Goal: Task Accomplishment & Management: Manage account settings

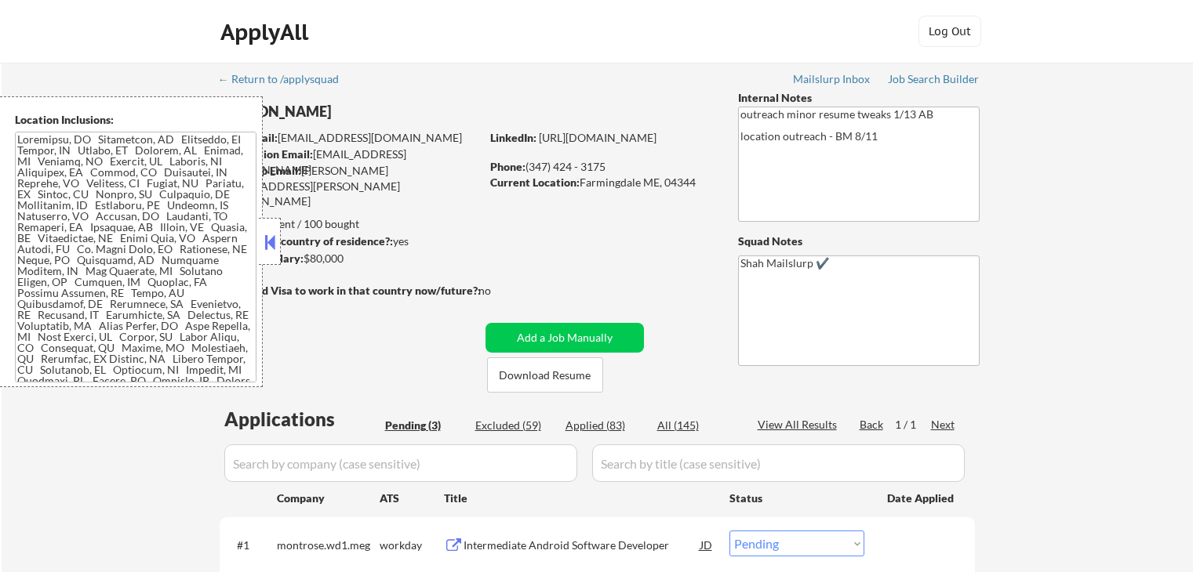
select select ""pending""
click at [270, 252] on button at bounding box center [269, 243] width 17 height 24
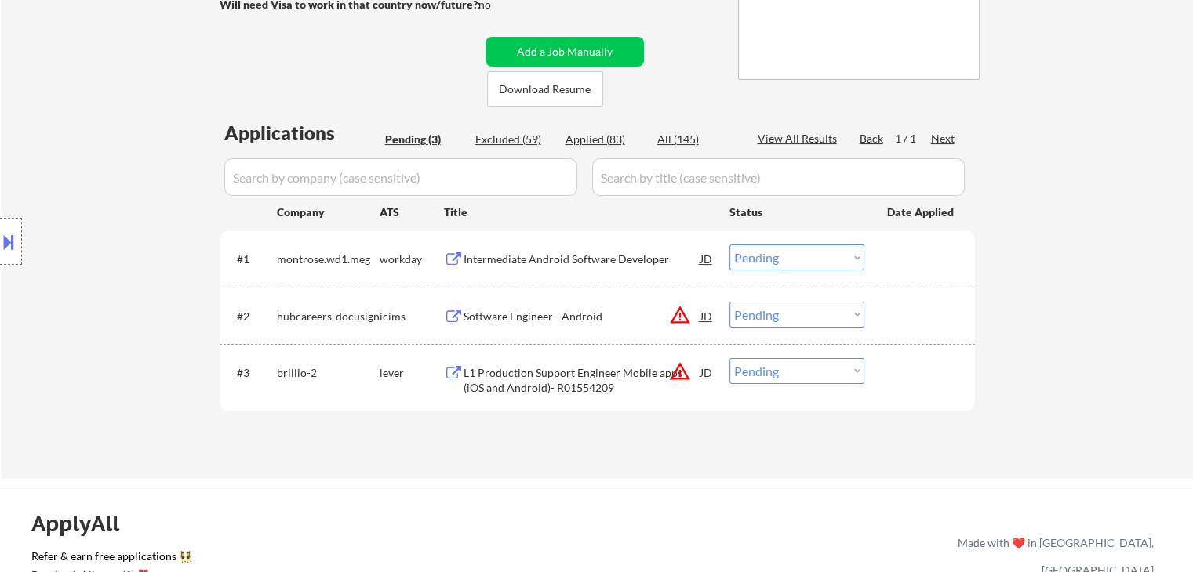
scroll to position [314, 0]
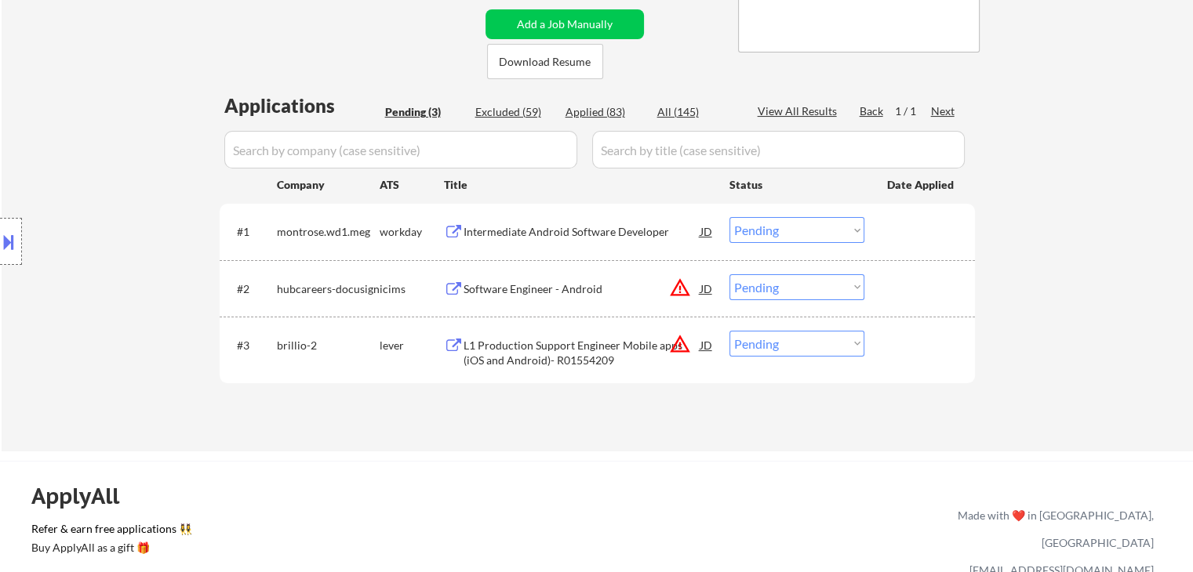
click at [533, 226] on div "Intermediate Android Software Developer" at bounding box center [581, 232] width 237 height 16
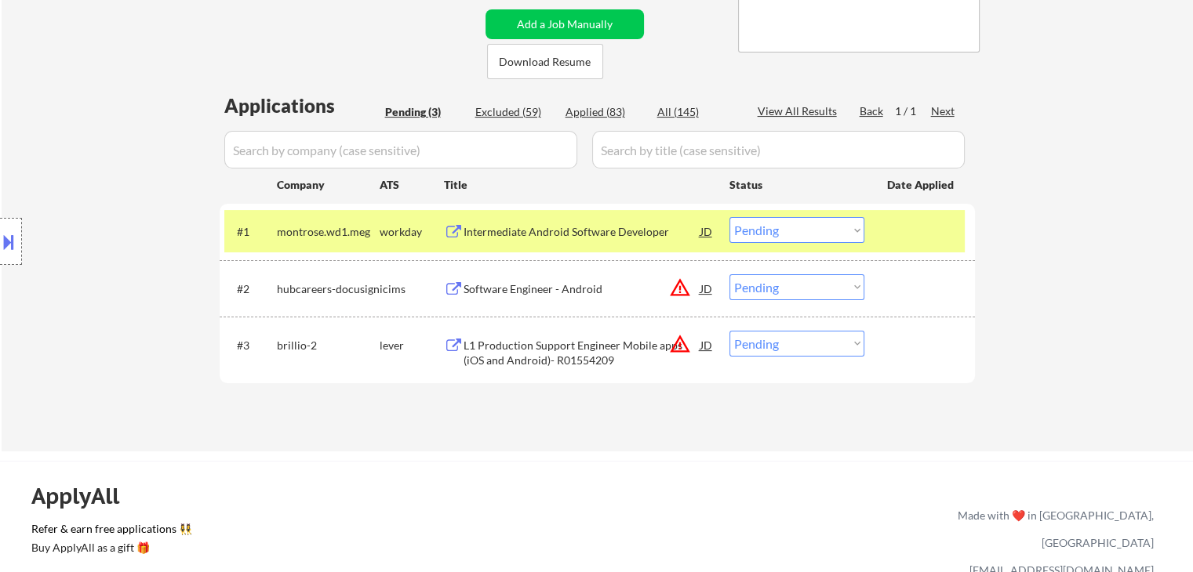
click at [510, 291] on div "Software Engineer - Android" at bounding box center [581, 289] width 237 height 16
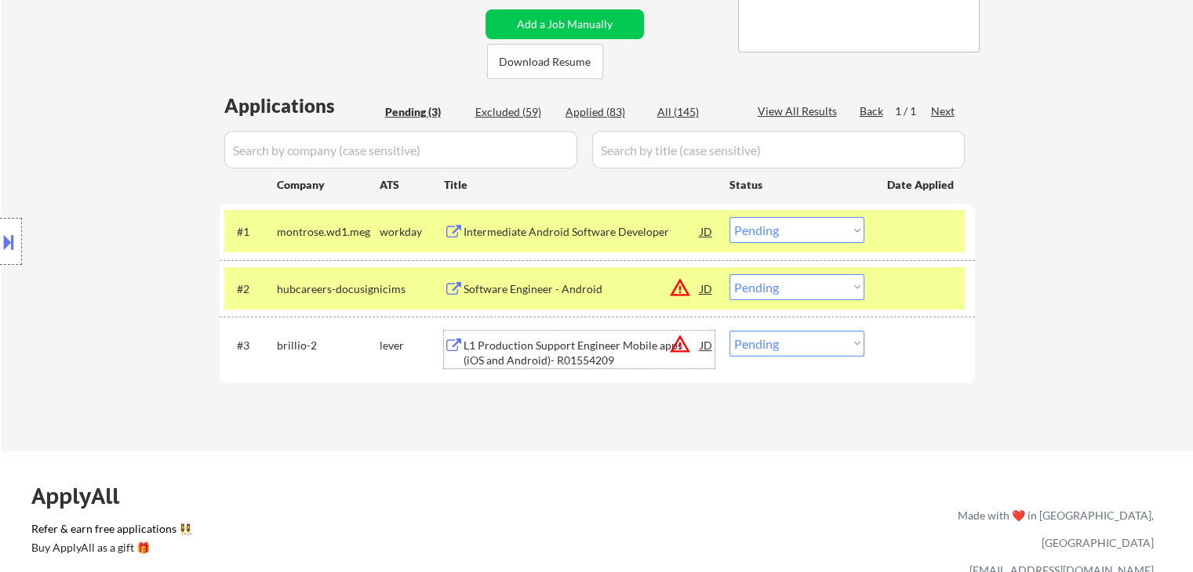
click at [517, 347] on div "L1 Production Support Engineer Mobile apps (iOS and Android)- R01554209" at bounding box center [581, 353] width 237 height 31
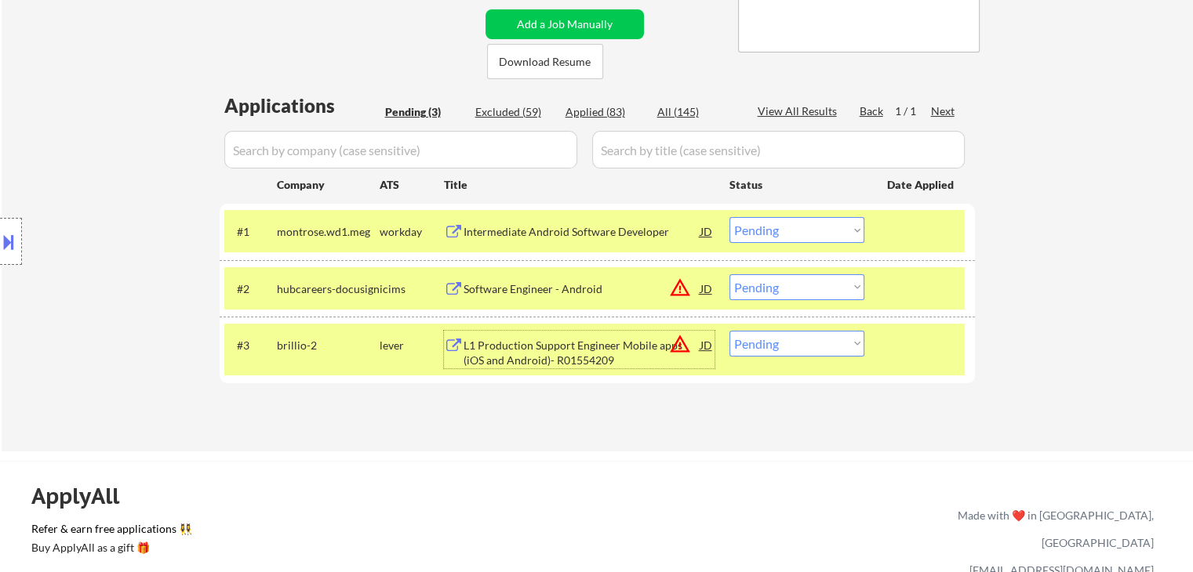
click at [761, 231] on select "Choose an option... Pending Applied Excluded (Questions) Excluded (Expired) Exc…" at bounding box center [796, 230] width 135 height 26
click at [729, 217] on select "Choose an option... Pending Applied Excluded (Questions) Excluded (Expired) Exc…" at bounding box center [796, 230] width 135 height 26
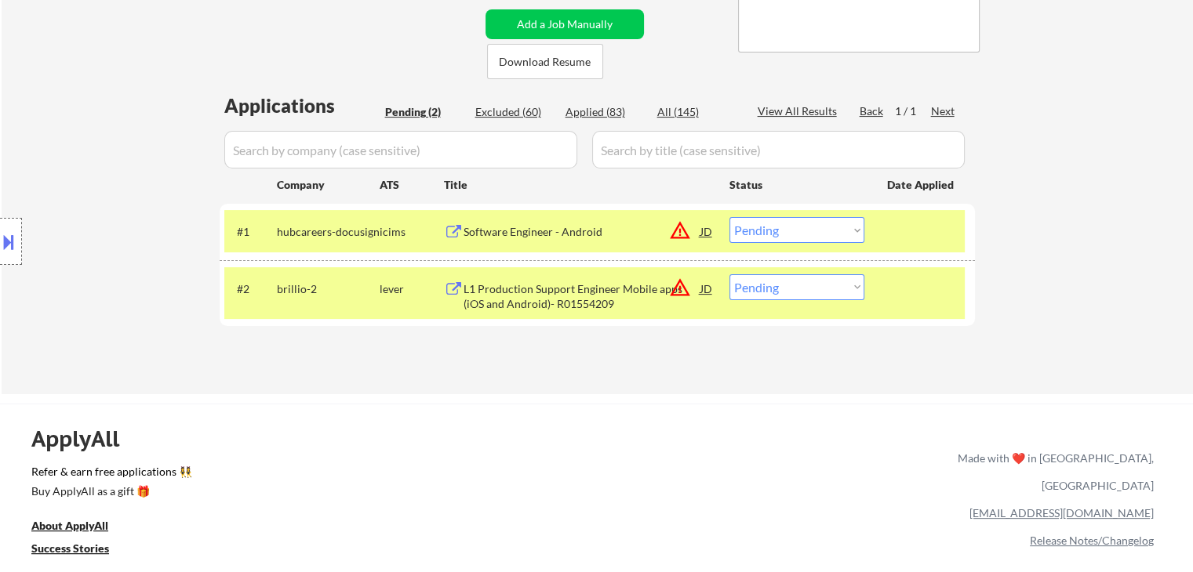
click at [768, 229] on select "Choose an option... Pending Applied Excluded (Questions) Excluded (Expired) Exc…" at bounding box center [796, 230] width 135 height 26
click at [729, 217] on select "Choose an option... Pending Applied Excluded (Questions) Excluded (Expired) Exc…" at bounding box center [796, 230] width 135 height 26
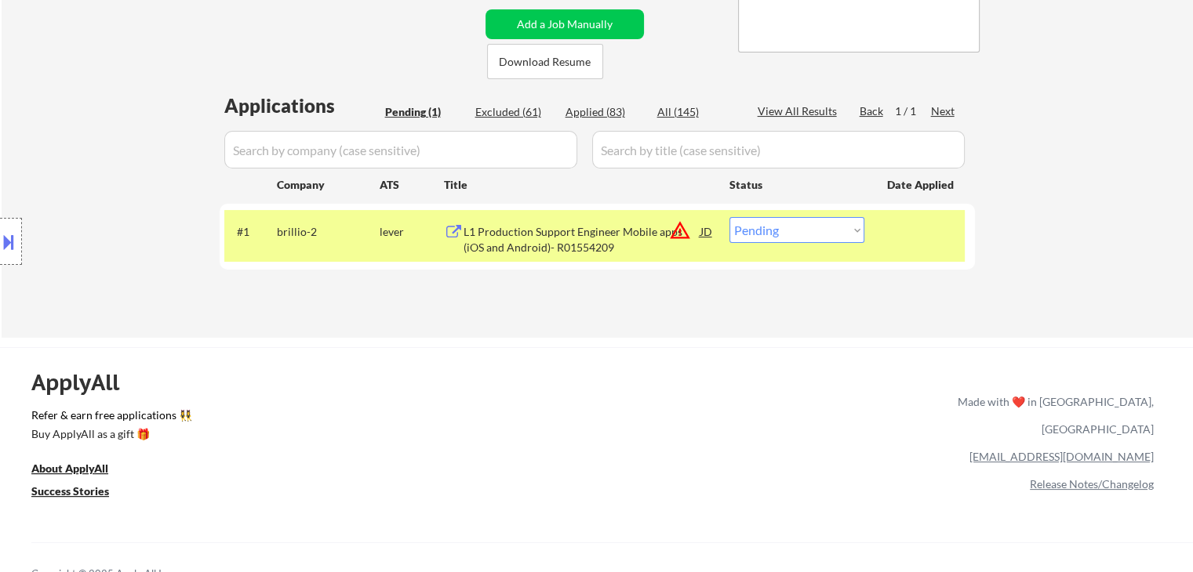
click at [808, 245] on div "#1 brillio-2 lever L1 Production Support Engineer Mobile apps (iOS and Android)…" at bounding box center [594, 236] width 740 height 52
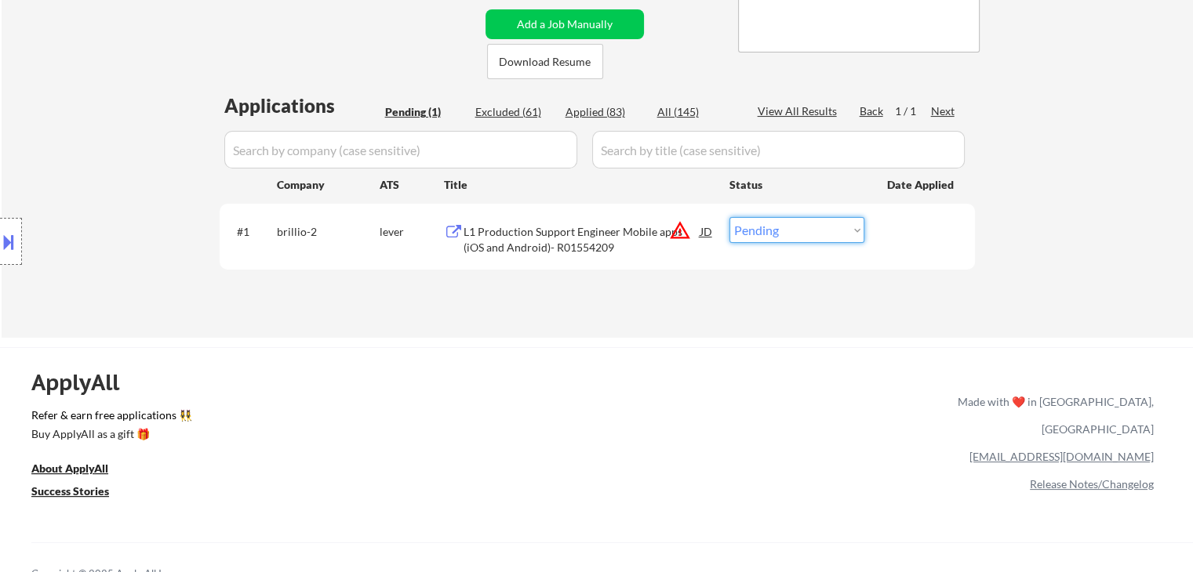
click at [801, 236] on select "Choose an option... Pending Applied Excluded (Questions) Excluded (Expired) Exc…" at bounding box center [796, 230] width 135 height 26
select select ""excluded__location_""
click at [729, 217] on select "Choose an option... Pending Applied Excluded (Questions) Excluded (Expired) Exc…" at bounding box center [796, 230] width 135 height 26
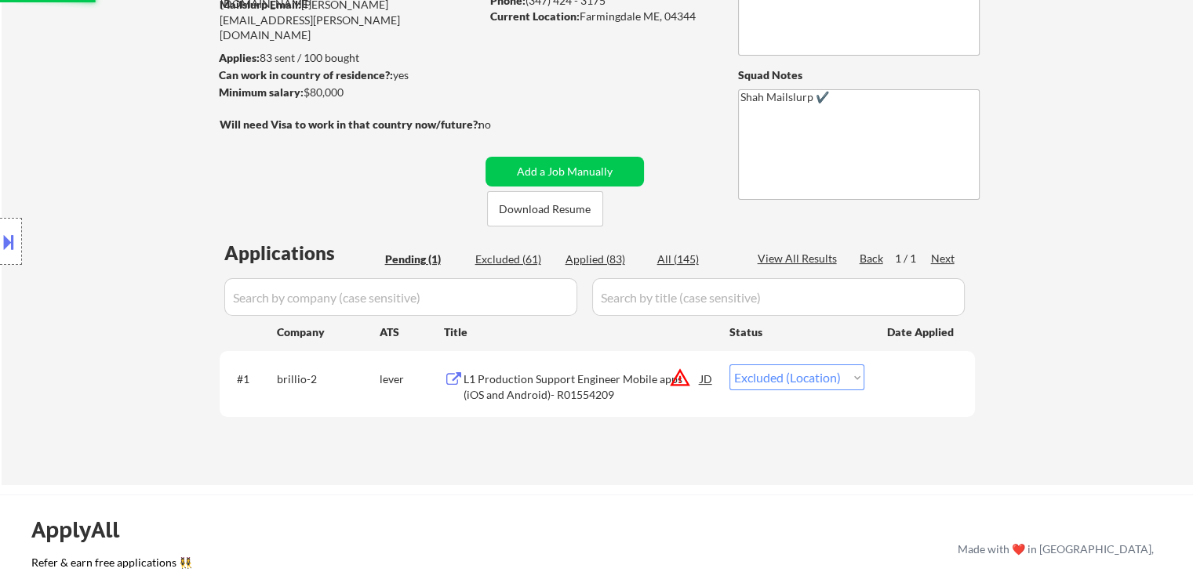
scroll to position [78, 0]
